Goal: Information Seeking & Learning: Learn about a topic

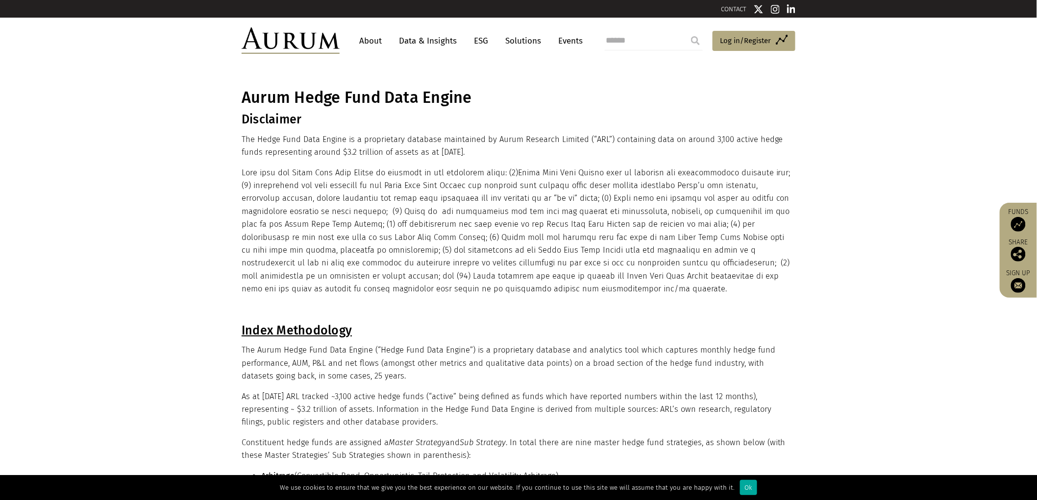
click at [448, 33] on link "Data & Insights" at bounding box center [428, 41] width 68 height 18
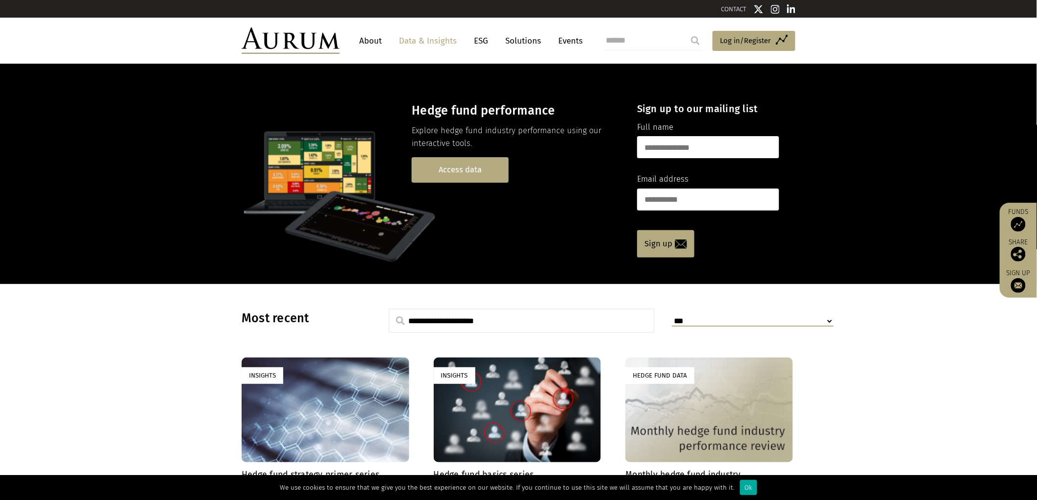
click at [458, 167] on link "Access data" at bounding box center [460, 169] width 97 height 25
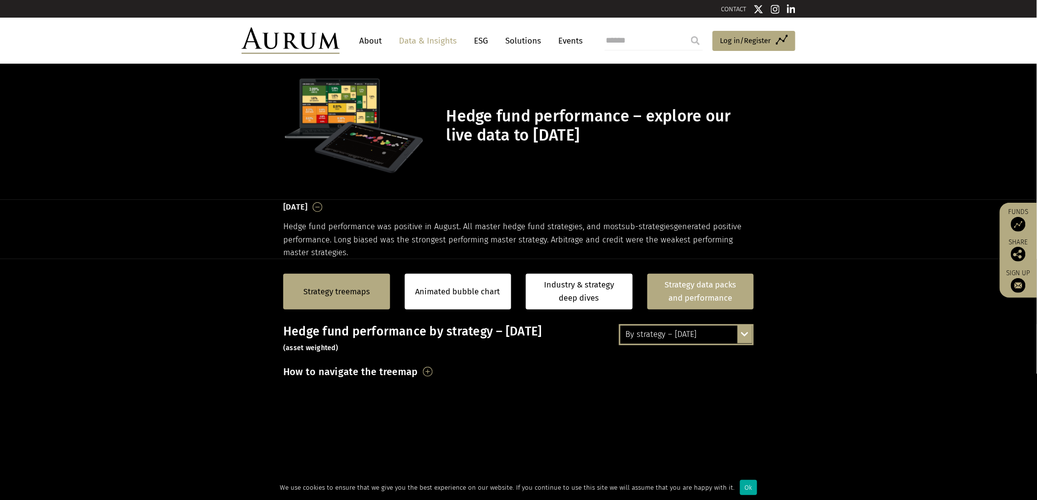
click at [695, 278] on link "Strategy data packs and performance" at bounding box center [700, 292] width 107 height 36
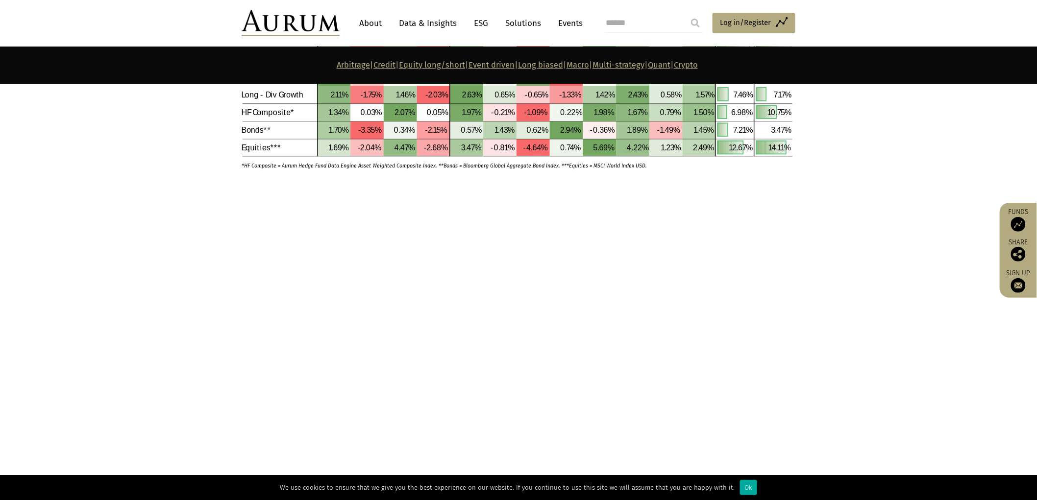
scroll to position [3158, 0]
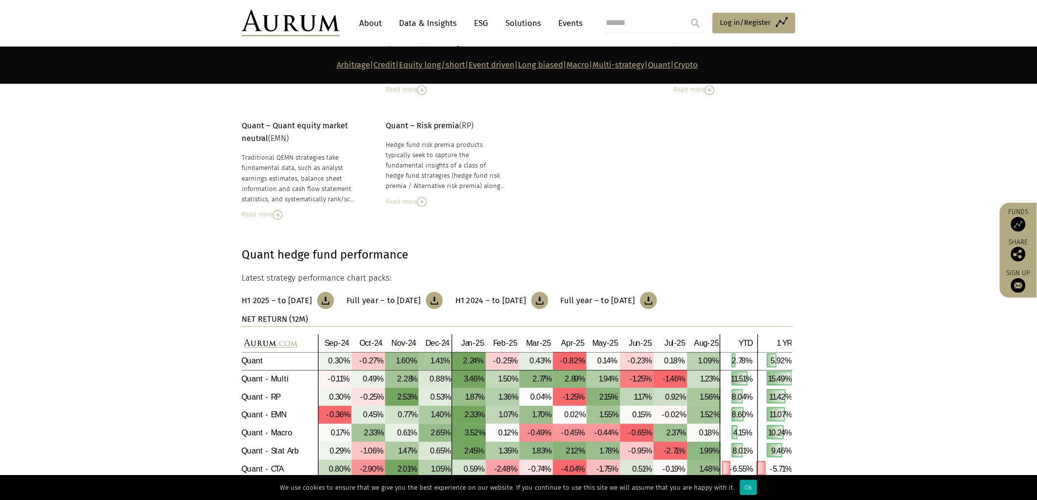
scroll to position [4435, 0]
